Goal: Task Accomplishment & Management: Use online tool/utility

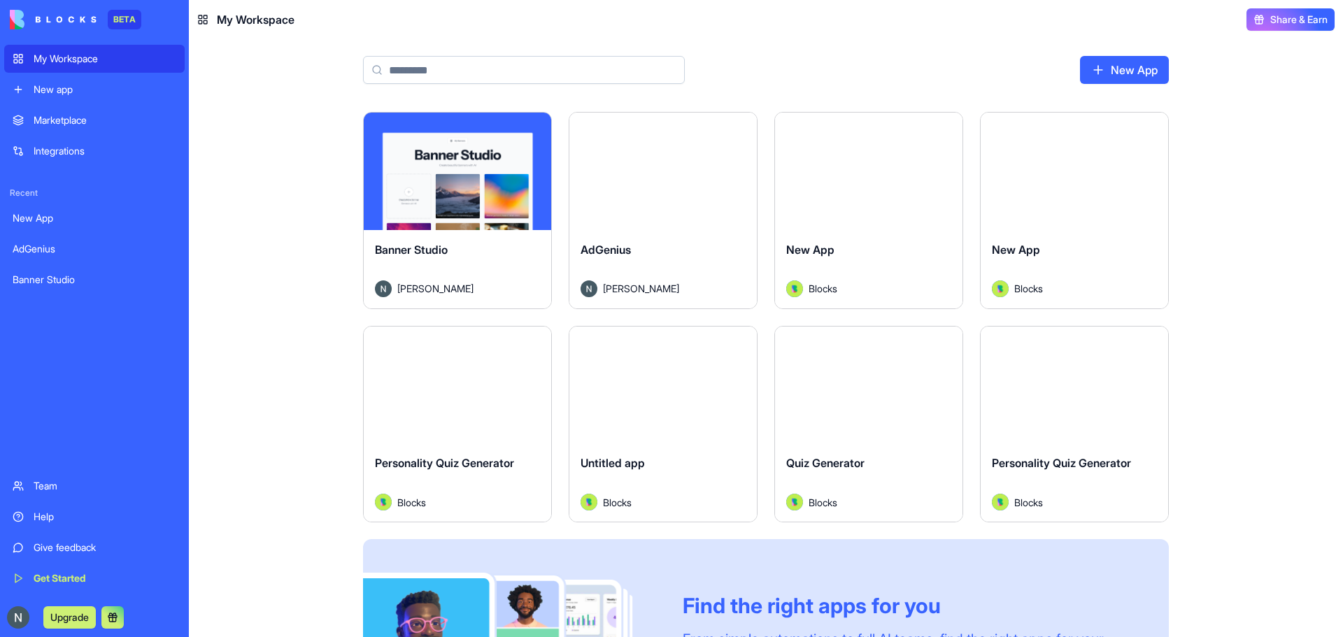
click at [132, 117] on div "Marketplace" at bounding box center [105, 120] width 143 height 14
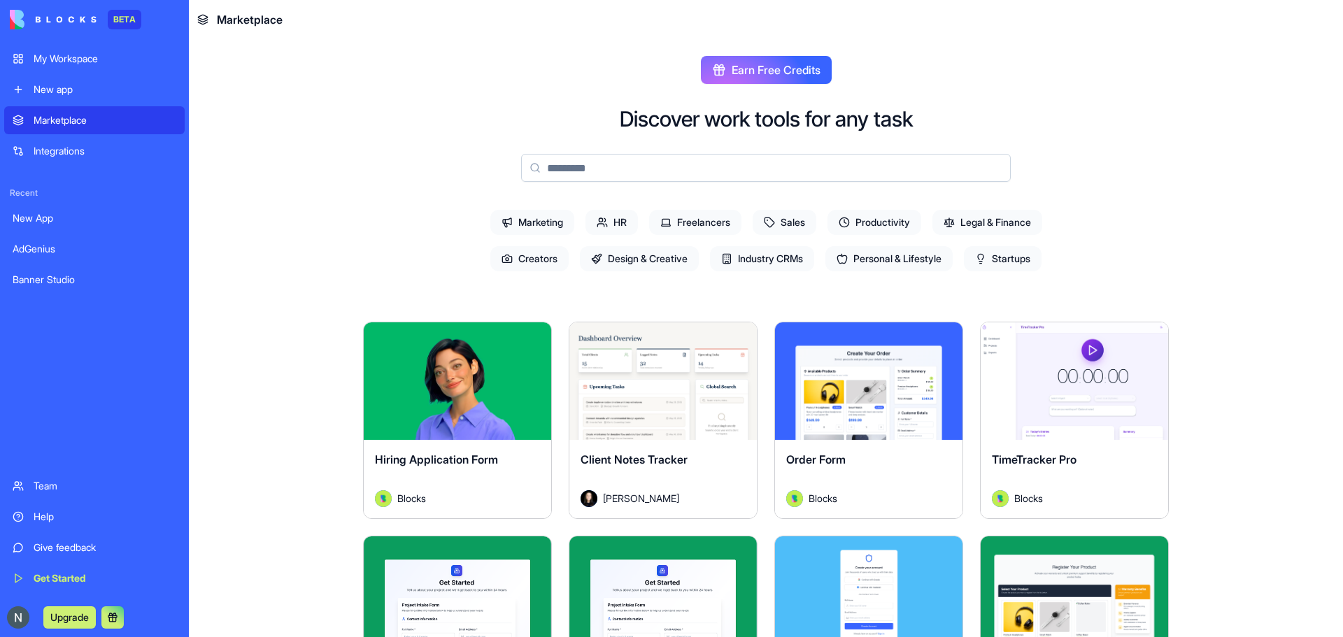
click at [868, 224] on span "Productivity" at bounding box center [875, 222] width 94 height 25
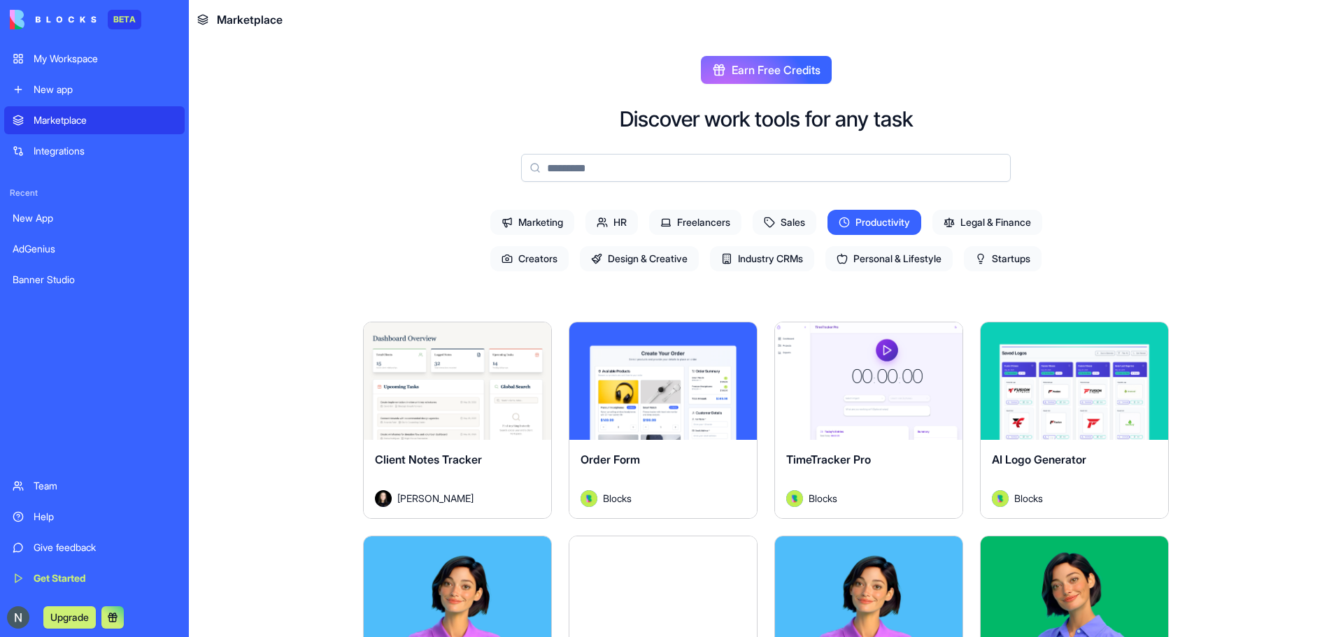
click at [861, 387] on button "Explore" at bounding box center [869, 381] width 105 height 28
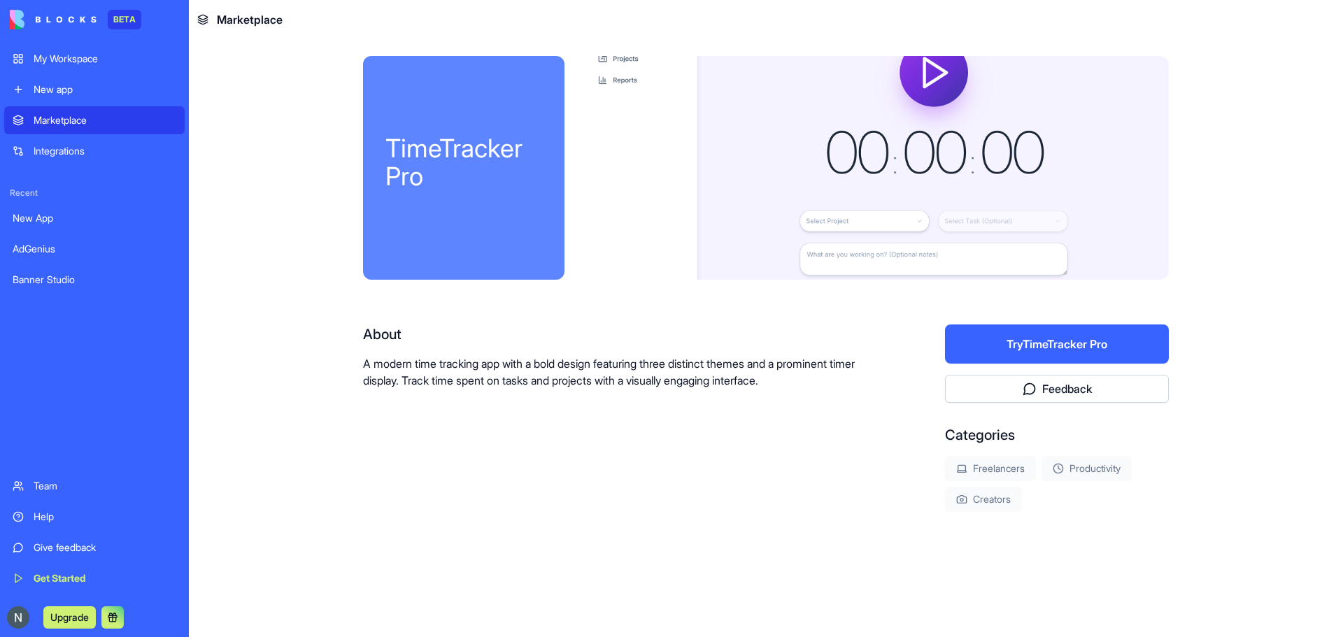
click at [1005, 351] on button "Try TimeTracker Pro" at bounding box center [1057, 344] width 224 height 39
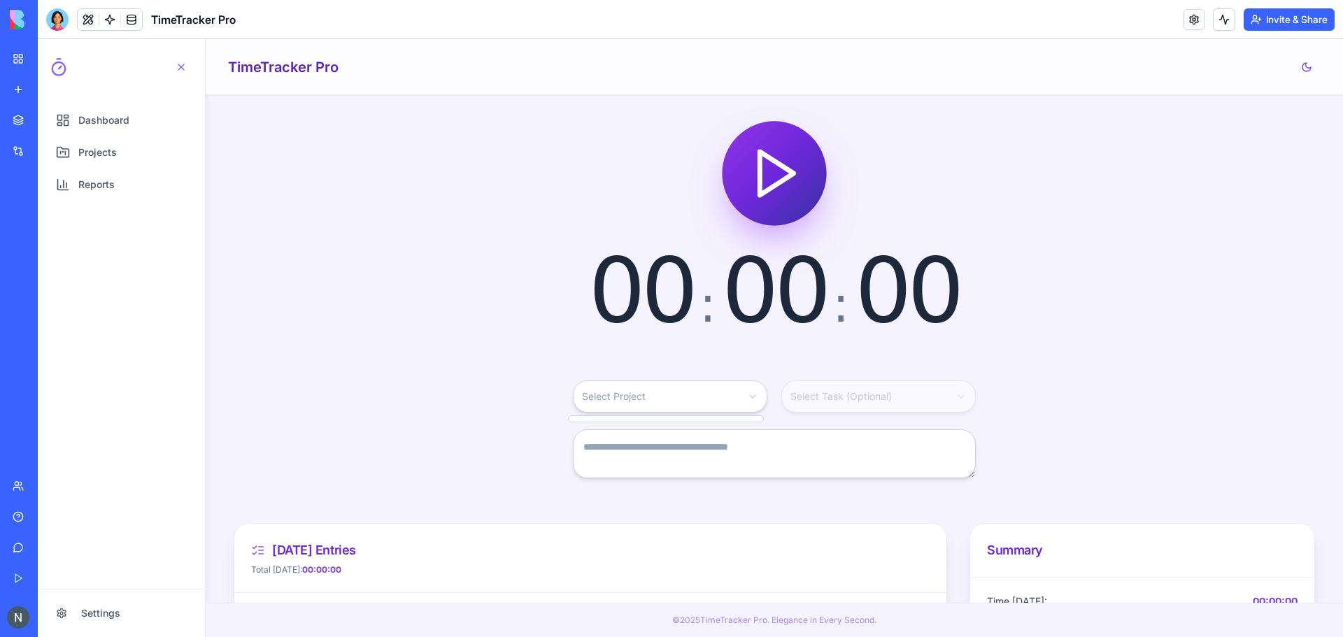
click at [653, 395] on html "Dashboard Projects Reports Settings Open navigation menu TimeTracker Pro 00 : 0…" at bounding box center [691, 338] width 1306 height 598
click at [782, 179] on polygon "Start timer" at bounding box center [777, 174] width 33 height 43
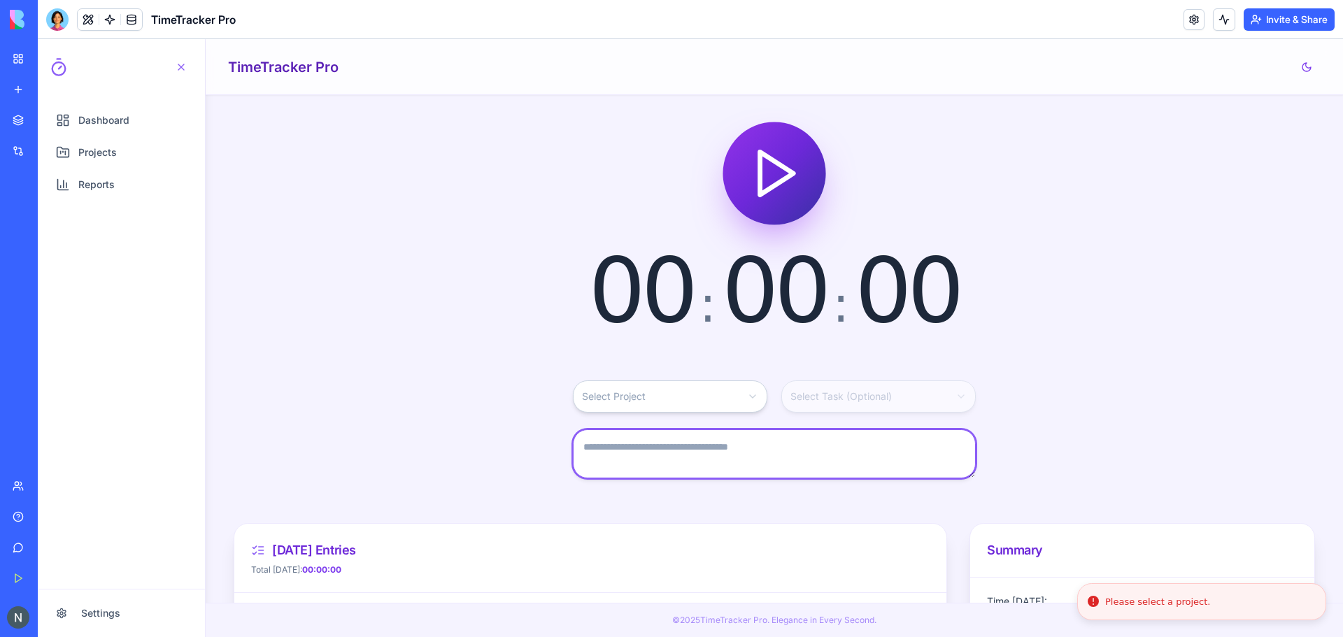
click at [768, 456] on textarea at bounding box center [774, 454] width 403 height 49
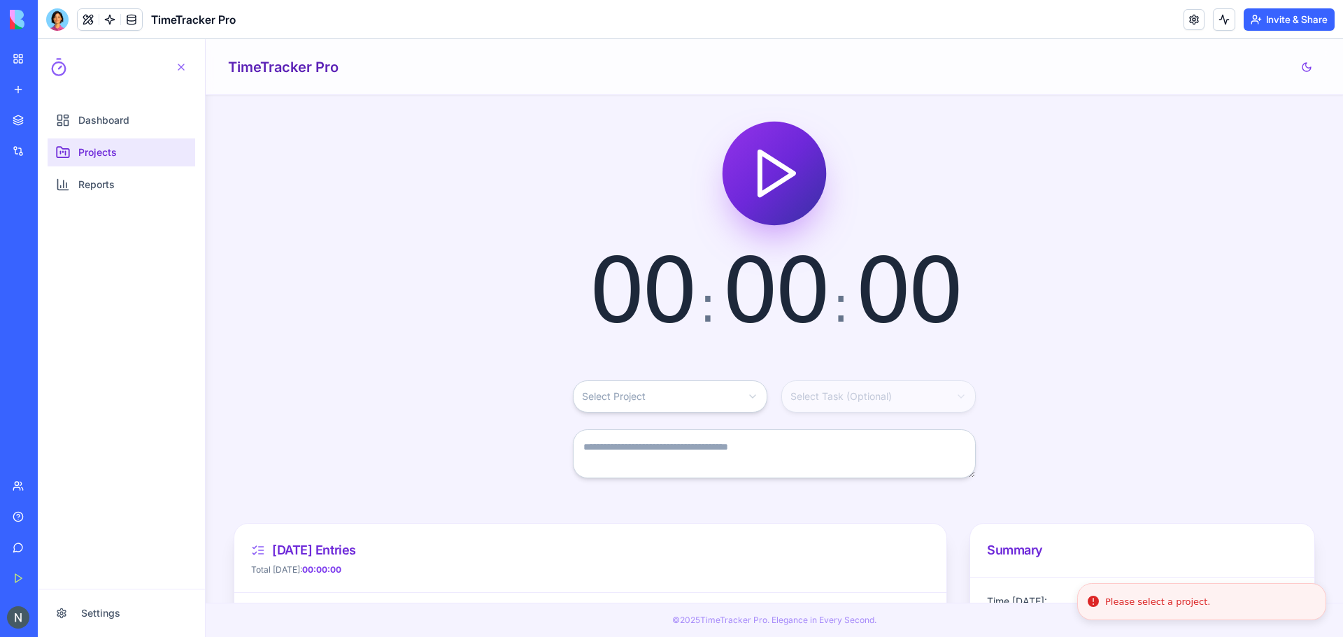
click at [94, 158] on span "Projects" at bounding box center [97, 153] width 38 height 14
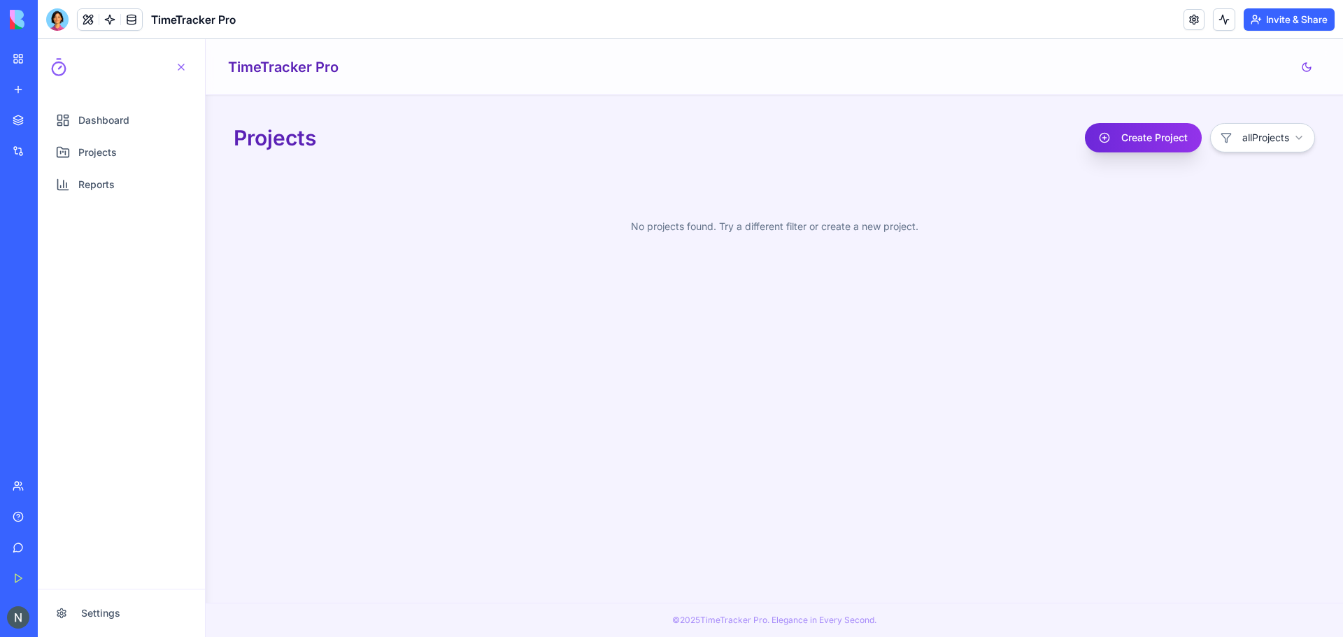
click at [1131, 142] on button "Create Project" at bounding box center [1143, 137] width 117 height 29
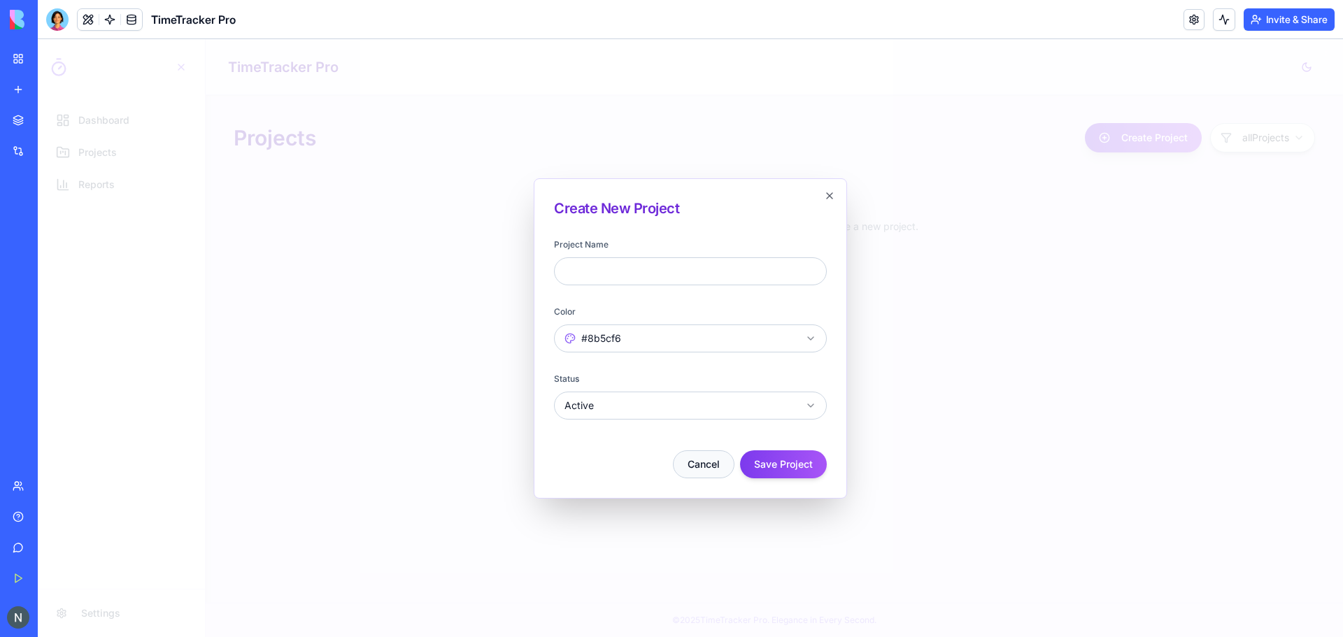
click at [712, 467] on button "Cancel" at bounding box center [704, 465] width 62 height 28
